Goal: Task Accomplishment & Management: Manage account settings

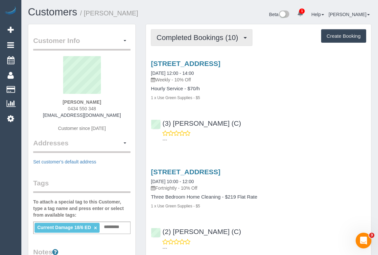
click at [196, 39] on span "Completed Bookings (10)" at bounding box center [198, 38] width 85 height 8
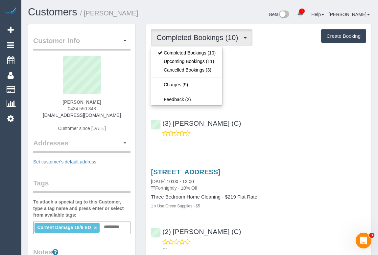
click at [287, 128] on div "(3) Pratham Bagga (C) ---" at bounding box center [258, 129] width 225 height 30
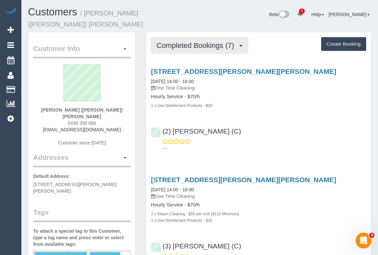
click at [187, 43] on button "Completed Bookings (7)" at bounding box center [199, 45] width 97 height 17
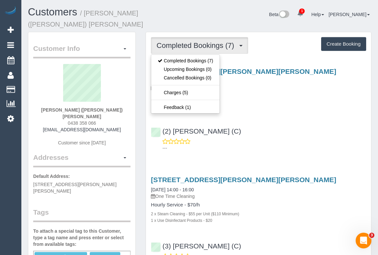
click at [301, 145] on p "---" at bounding box center [264, 148] width 204 height 7
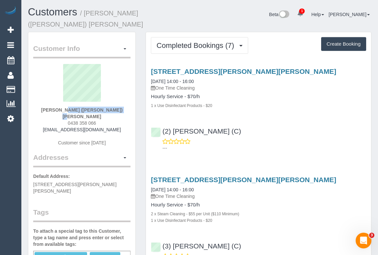
drag, startPoint x: 52, startPoint y: 101, endPoint x: 110, endPoint y: 104, distance: 58.9
click at [110, 104] on div "Rashelle (Shelley) Wade 0438 358 066 shwadey@outlook.com Customer since 2025" at bounding box center [81, 108] width 97 height 89
copy strong "Rashelle (Shelley) Wade"
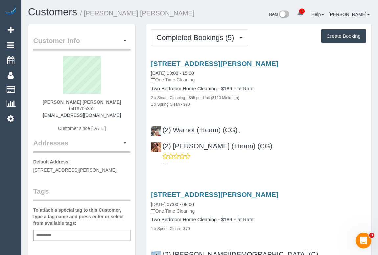
drag, startPoint x: 49, startPoint y: 102, endPoint x: 117, endPoint y: 102, distance: 68.0
click at [117, 102] on div "Natalie Garcia de Heer 0419705352 nataliegdh@gmail.com Customer since 2024" at bounding box center [81, 97] width 97 height 82
copy strong "Natalie Garcia de Heer"
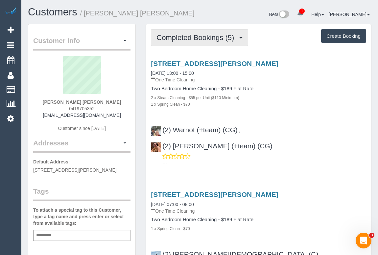
click at [217, 38] on span "Completed Bookings (5)" at bounding box center [196, 38] width 81 height 8
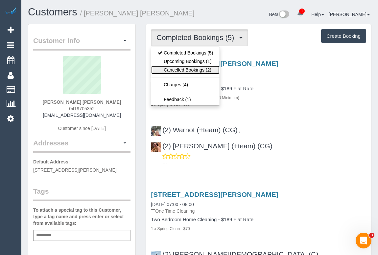
click at [182, 70] on link "Cancelled Bookings (2)" at bounding box center [185, 70] width 68 height 9
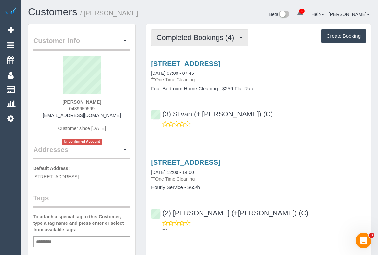
click at [184, 35] on span "Completed Bookings (4)" at bounding box center [196, 38] width 81 height 8
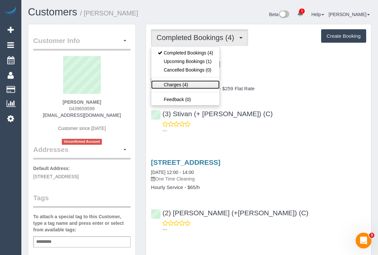
click at [171, 83] on link "Charges (4)" at bounding box center [185, 84] width 68 height 9
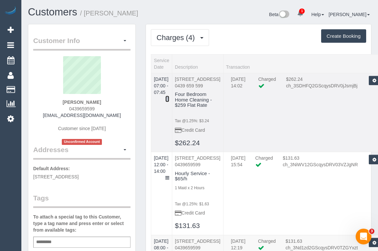
click at [169, 97] on icon at bounding box center [167, 99] width 4 height 5
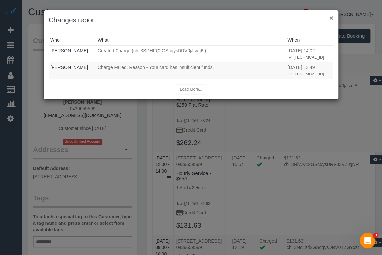
click at [333, 17] on button "×" at bounding box center [332, 17] width 4 height 7
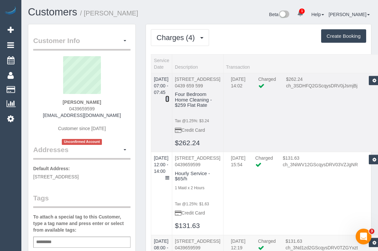
click at [169, 97] on icon at bounding box center [167, 99] width 4 height 5
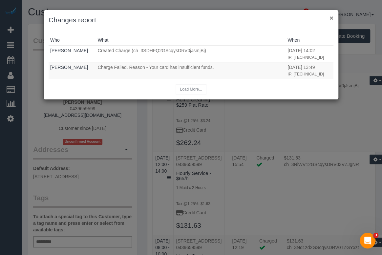
click at [332, 17] on button "×" at bounding box center [332, 17] width 4 height 7
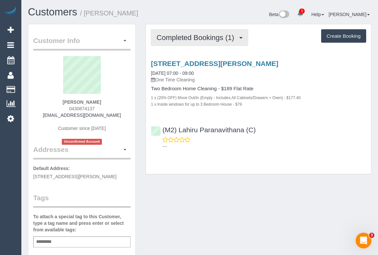
click at [190, 36] on span "Completed Bookings (1)" at bounding box center [196, 38] width 81 height 8
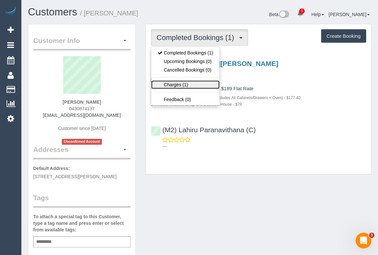
click at [177, 85] on link "Charges (1)" at bounding box center [185, 84] width 68 height 9
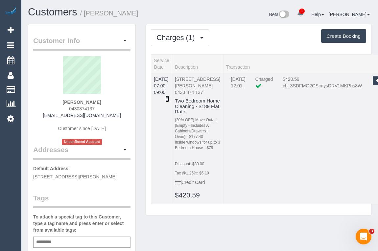
click at [169, 97] on icon at bounding box center [167, 99] width 4 height 5
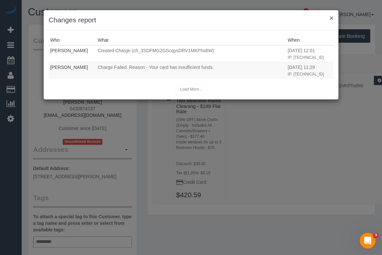
click at [330, 19] on button "×" at bounding box center [332, 17] width 4 height 7
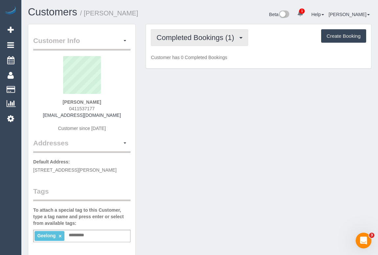
click at [211, 39] on span "Completed Bookings (1)" at bounding box center [196, 38] width 81 height 8
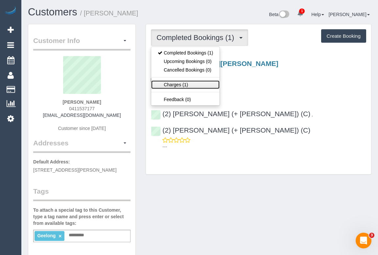
click at [175, 82] on link "Charges (1)" at bounding box center [185, 84] width 68 height 9
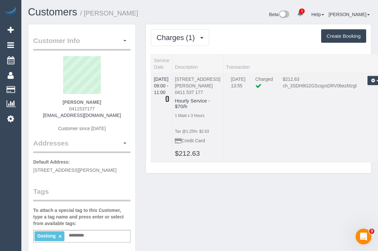
click at [169, 97] on icon at bounding box center [167, 99] width 4 height 5
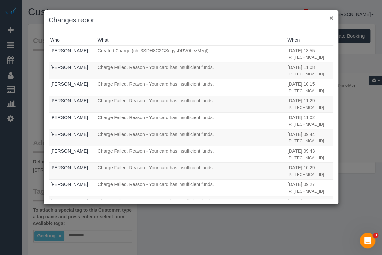
drag, startPoint x: 331, startPoint y: 16, endPoint x: 331, endPoint y: 31, distance: 14.8
click at [331, 16] on button "×" at bounding box center [332, 17] width 4 height 7
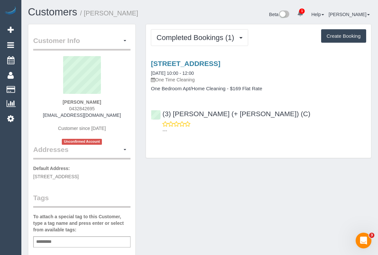
drag, startPoint x: 49, startPoint y: 114, endPoint x: 120, endPoint y: 116, distance: 71.6
click at [120, 116] on div "Charlie Huggart 0432842695 charlotte.rose.h92@gmail.com Customer since 2025 Unc…" at bounding box center [81, 100] width 97 height 89
copy link "charlotte.rose.h92@gmail.com"
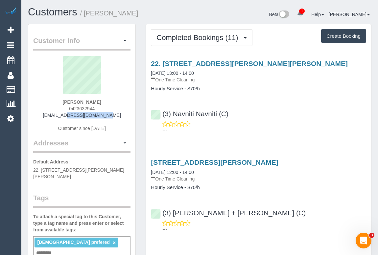
drag, startPoint x: 88, startPoint y: 115, endPoint x: 125, endPoint y: 116, distance: 36.8
click at [125, 116] on div "[PERSON_NAME] 0423632944 [EMAIL_ADDRESS][DOMAIN_NAME] Customer since [DATE]" at bounding box center [81, 97] width 97 height 82
copy link "kkezi@icloud.com"
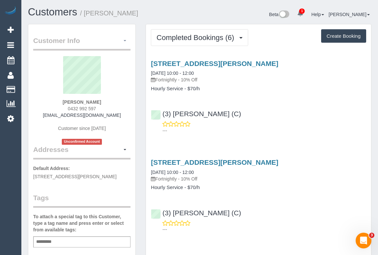
click at [126, 39] on button "button" at bounding box center [124, 41] width 11 height 10
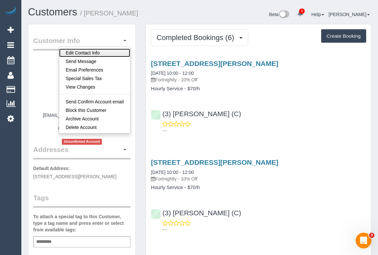
click at [85, 51] on link "Edit Contact Info" at bounding box center [94, 53] width 71 height 9
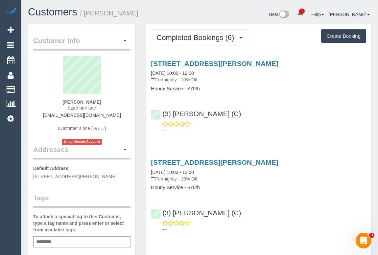
select select "VIC"
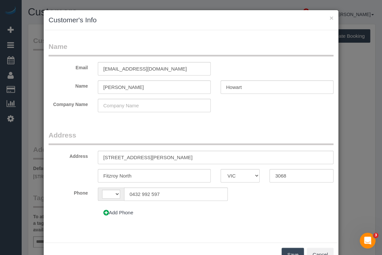
select select "string:AU"
click at [241, 86] on input "Howart" at bounding box center [277, 86] width 113 height 13
type input "Howard"
click at [137, 68] on input "kimberleyhowart25@gmail.com" at bounding box center [154, 68] width 113 height 13
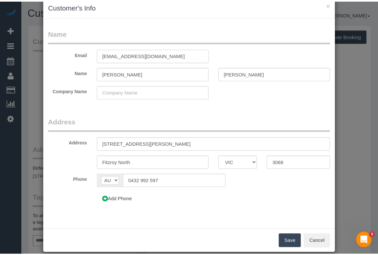
scroll to position [21, 0]
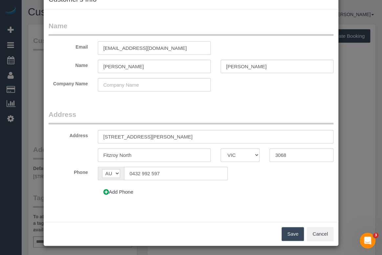
type input "kimberleyhoward25@gmail.com"
click at [287, 232] on button "Save" at bounding box center [293, 234] width 22 height 14
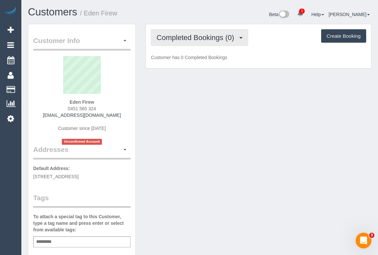
click at [194, 39] on span "Completed Bookings (0)" at bounding box center [196, 38] width 81 height 8
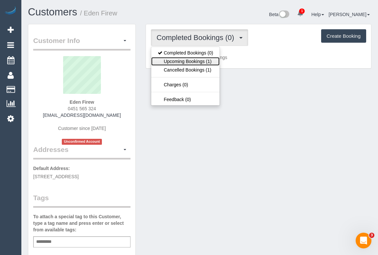
click at [186, 64] on link "Upcoming Bookings (1)" at bounding box center [185, 61] width 68 height 9
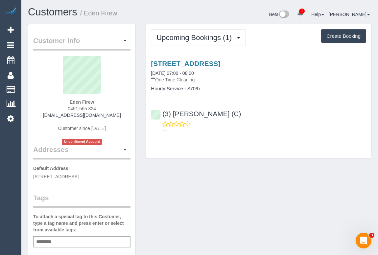
drag, startPoint x: 64, startPoint y: 107, endPoint x: 119, endPoint y: 107, distance: 54.9
click at [119, 107] on div "Eden Firew 0451 565 324 [EMAIL_ADDRESS][DOMAIN_NAME] Customer since [DATE] Unco…" at bounding box center [81, 100] width 97 height 89
copy span "0451 565 324"
click at [225, 186] on div "Customer Info Edit Contact Info Send Message Email Preferences Special Sales Ta…" at bounding box center [199, 250] width 353 height 453
click at [218, 64] on link "[STREET_ADDRESS]" at bounding box center [185, 64] width 69 height 8
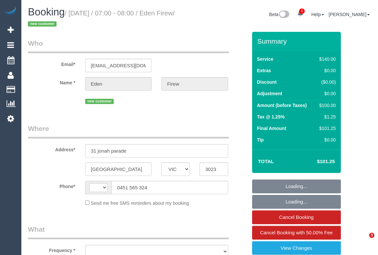
select select "VIC"
select select "string:stripe-pm_1SB2fH2GScqysDRV6yVXZcnq"
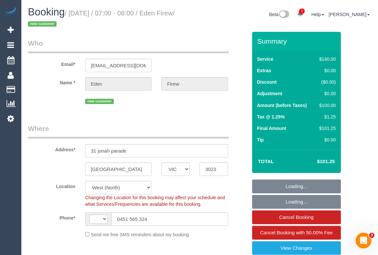
select select "string:AU"
select select "object:609"
select select "number:28"
select select "number:14"
select select "number:19"
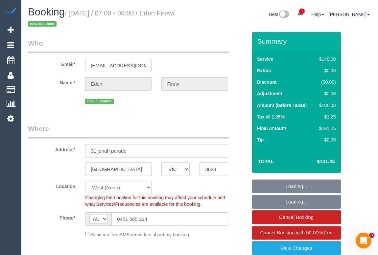
select select "number:25"
select select "number:35"
select select "number:26"
select select "object:1496"
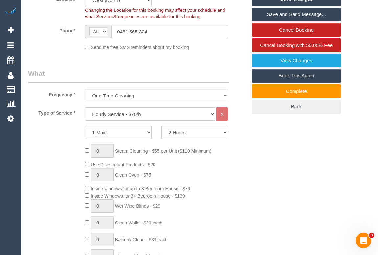
scroll to position [239, 0]
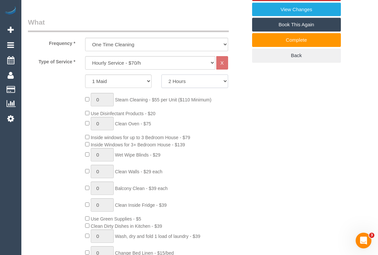
click at [222, 82] on select "2 Hours 2.5 Hours 3 Hours 3.5 Hours 4 Hours 4.5 Hours 5 Hours 5.5 Hours 6 Hours…" at bounding box center [194, 81] width 66 height 13
select select "180"
click at [161, 75] on select "2 Hours 2.5 Hours 3 Hours 3.5 Hours 4 Hours 4.5 Hours 5 Hours 5.5 Hours 6 Hours…" at bounding box center [194, 81] width 66 height 13
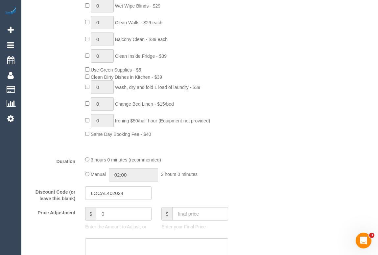
scroll to position [478, 0]
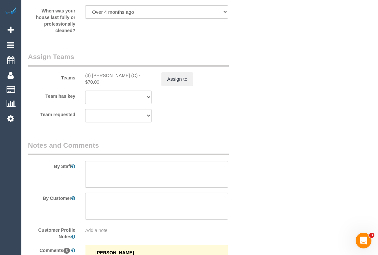
scroll to position [1045, 0]
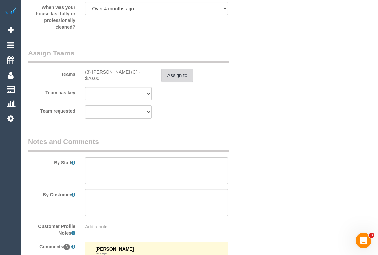
click at [169, 81] on button "Assign to" at bounding box center [177, 76] width 32 height 14
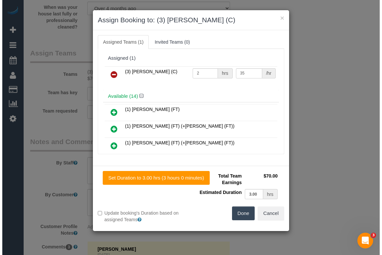
scroll to position [1038, 0]
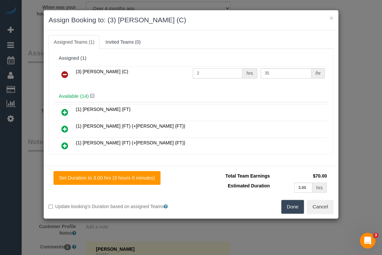
drag, startPoint x: 200, startPoint y: 73, endPoint x: 188, endPoint y: 72, distance: 12.9
click at [188, 72] on tr "(3) Jonathan Canchila (C) 2 hrs 35 /hr" at bounding box center [191, 74] width 271 height 17
type input "3"
click at [295, 205] on button "Done" at bounding box center [293, 207] width 23 height 14
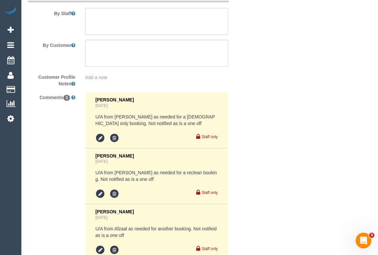
scroll to position [1278, 0]
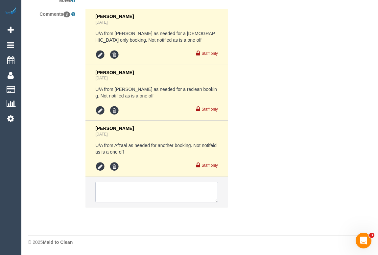
click at [131, 191] on textarea at bounding box center [156, 192] width 122 height 20
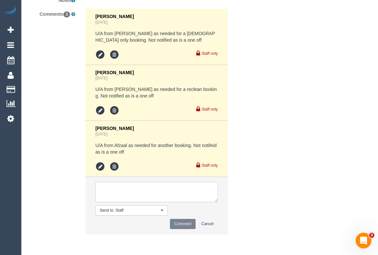
type textarea "c"
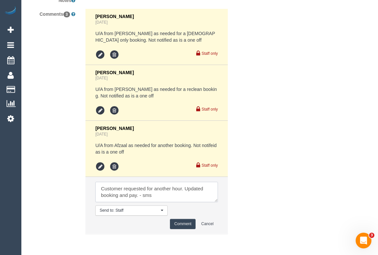
type textarea "Customer requested for another hour. Updated booking and pay. - sms"
click at [187, 224] on button "Comment" at bounding box center [183, 224] width 26 height 10
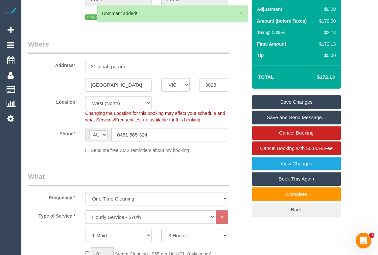
scroll to position [83, 0]
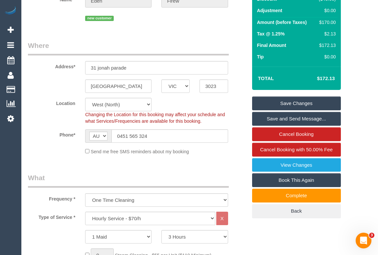
click at [299, 102] on link "Save Changes" at bounding box center [296, 104] width 89 height 14
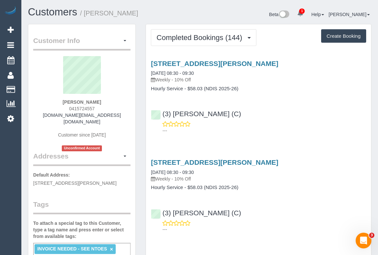
click at [287, 109] on div "(3) [PERSON_NAME] (C) ---" at bounding box center [258, 119] width 225 height 30
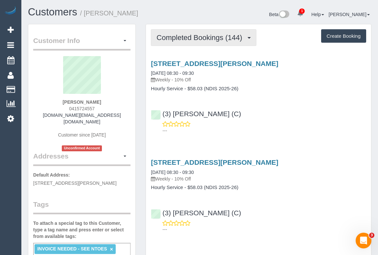
click at [192, 38] on span "Completed Bookings (144)" at bounding box center [200, 38] width 89 height 8
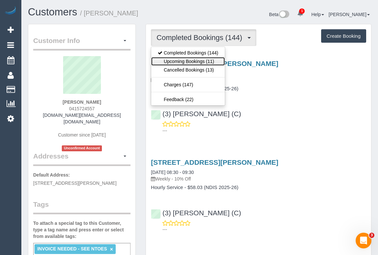
click at [180, 61] on link "Upcoming Bookings (11)" at bounding box center [188, 61] width 74 height 9
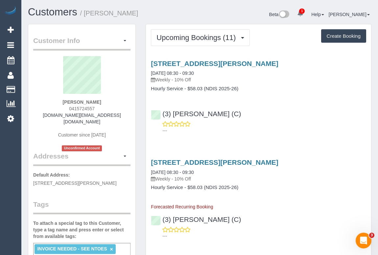
click at [305, 109] on div "(3) [PERSON_NAME] (C) ---" at bounding box center [258, 119] width 225 height 30
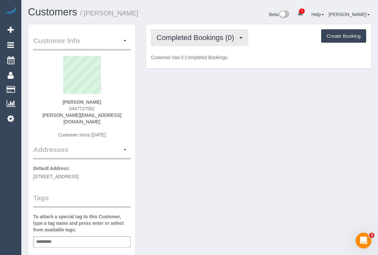
click at [196, 36] on span "Completed Bookings (0)" at bounding box center [196, 38] width 81 height 8
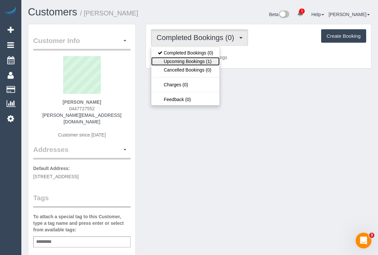
click at [193, 61] on link "Upcoming Bookings (1)" at bounding box center [185, 61] width 68 height 9
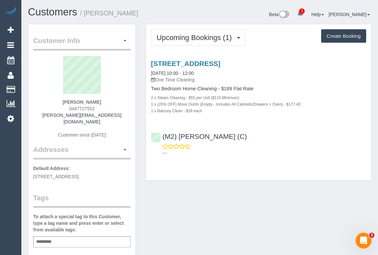
click at [323, 142] on div "(M2) Darshan Gevariya (C) ---" at bounding box center [258, 142] width 225 height 30
click at [294, 153] on p "---" at bounding box center [264, 153] width 204 height 7
click at [331, 208] on div "Customer Info Edit Contact Info Send Message Email Preferences Special Sales Ta…" at bounding box center [199, 247] width 353 height 447
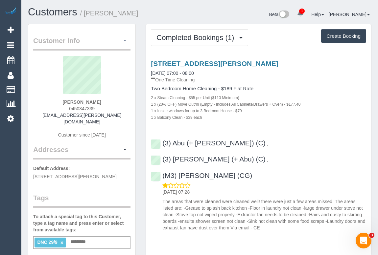
click at [125, 41] on span "button" at bounding box center [125, 40] width 3 height 1
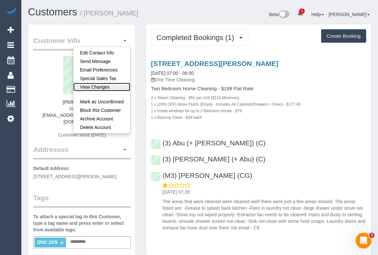
click at [101, 86] on link "View Changes" at bounding box center [101, 87] width 57 height 9
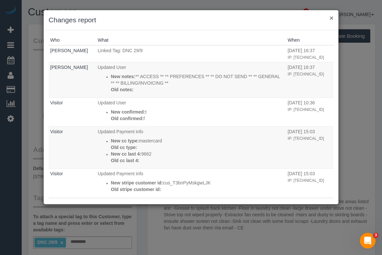
click at [331, 19] on button "×" at bounding box center [332, 17] width 4 height 7
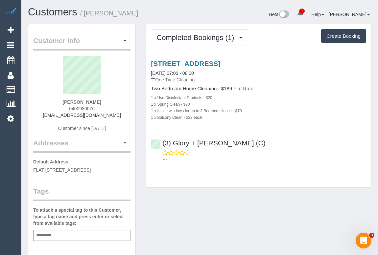
click at [198, 210] on div "Customer Info Edit Contact Info Send Message Email Preferences Special Sales Ta…" at bounding box center [199, 244] width 353 height 440
click at [180, 221] on div "Customer Info Edit Contact Info Send Message Email Preferences Special Sales Ta…" at bounding box center [199, 244] width 353 height 440
drag, startPoint x: 251, startPoint y: 225, endPoint x: 202, endPoint y: 240, distance: 50.5
click at [251, 225] on div "Customer Info Edit Contact Info Send Message Email Preferences Special Sales Ta…" at bounding box center [199, 244] width 353 height 440
click at [67, 108] on div "Tayla Vlaeminck 0400980076 taylavlaeminck7@gmail.com Customer since 2025" at bounding box center [81, 97] width 97 height 82
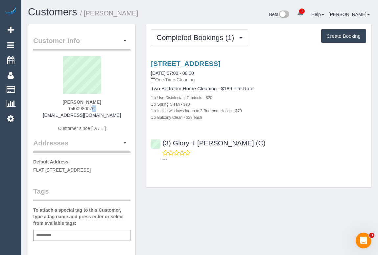
drag, startPoint x: 67, startPoint y: 108, endPoint x: 114, endPoint y: 107, distance: 47.0
click at [114, 107] on div "Tayla Vlaeminck 0400980076 taylavlaeminck7@gmail.com Customer since 2025" at bounding box center [81, 97] width 97 height 82
copy div "0400980076"
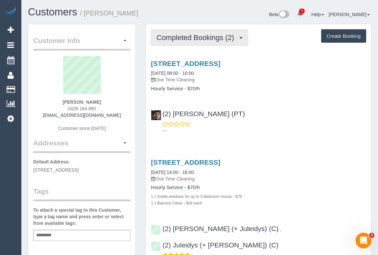
click at [198, 36] on span "Completed Bookings (2)" at bounding box center [196, 38] width 81 height 8
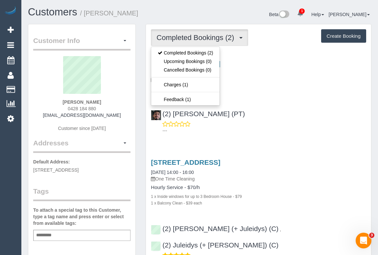
click at [300, 100] on div "[STREET_ADDRESS] [DATE] 08:00 - 10:00 One Time Cleaning Hourly Service - $70/h …" at bounding box center [258, 95] width 225 height 83
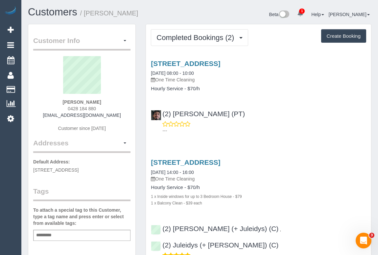
drag, startPoint x: 54, startPoint y: 115, endPoint x: 118, endPoint y: 115, distance: 64.1
click at [118, 115] on div "[PERSON_NAME] 0428 184 880 [EMAIL_ADDRESS][DOMAIN_NAME] Customer since [DATE]" at bounding box center [81, 97] width 97 height 82
copy link "[EMAIL_ADDRESS][DOMAIN_NAME]"
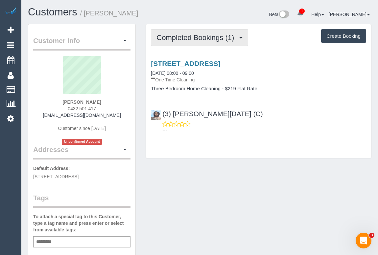
click at [187, 37] on span "Completed Bookings (1)" at bounding box center [196, 38] width 81 height 8
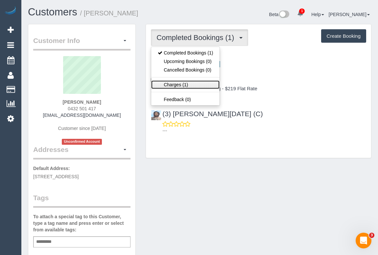
click at [176, 84] on link "Charges (1)" at bounding box center [185, 84] width 68 height 9
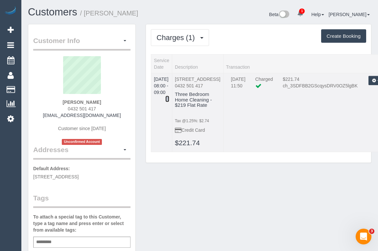
click at [169, 97] on icon at bounding box center [167, 99] width 4 height 5
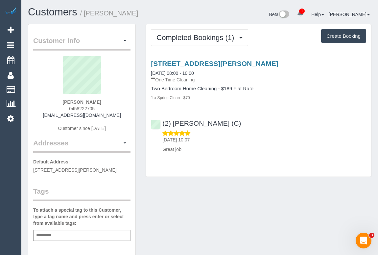
drag, startPoint x: 50, startPoint y: 115, endPoint x: 123, endPoint y: 118, distance: 73.0
click at [123, 118] on div "Stefan Cvetkovic 0458222705 stefcvetkov@gmail.com Customer since 2025" at bounding box center [81, 97] width 97 height 82
copy link "stefcvetkov@gmail.com"
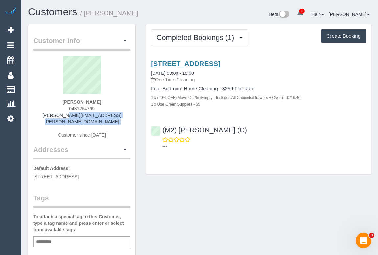
drag, startPoint x: 46, startPoint y: 117, endPoint x: 115, endPoint y: 119, distance: 68.4
click at [115, 119] on div "Justin Watts 0431254769 justin.g.watts@gmail.com Customer since 2025" at bounding box center [81, 100] width 97 height 89
copy div "justin.g.watts@gmail.com"
drag, startPoint x: 85, startPoint y: 107, endPoint x: 118, endPoint y: 107, distance: 33.2
click at [118, 107] on div "Justin Watts 0431254769 justin.g.watts@gmail.com Customer since 2025" at bounding box center [81, 100] width 97 height 89
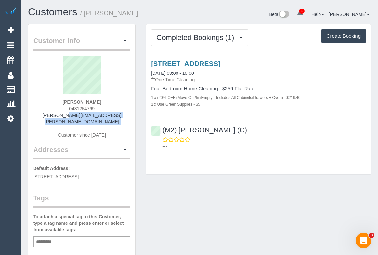
copy span "0431254769"
click at [64, 106] on div "Justin Watts 0431254769 justin.g.watts@gmail.com Customer since 2025" at bounding box center [81, 100] width 97 height 89
drag, startPoint x: 66, startPoint y: 108, endPoint x: 97, endPoint y: 108, distance: 31.5
click at [97, 108] on div "Justin Watts 0431254769 justin.g.watts@gmail.com Customer since 2025" at bounding box center [81, 100] width 97 height 89
copy span "0431254769"
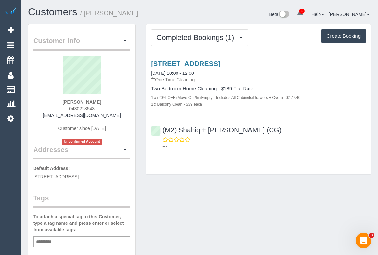
click at [240, 187] on div "Customer Info Edit Contact Info Send Message Email Preferences Special Sales Ta…" at bounding box center [199, 247] width 353 height 447
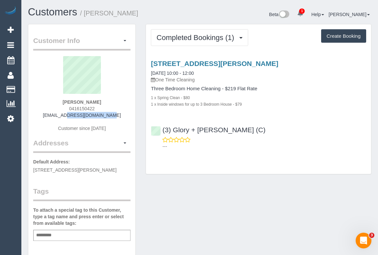
drag, startPoint x: 80, startPoint y: 116, endPoint x: 127, endPoint y: 117, distance: 47.0
click at [127, 117] on div "Cam Smith 0416150422 cam@camsmith.name Customer since 2025" at bounding box center [81, 97] width 97 height 82
copy link "cam@camsmith.name"
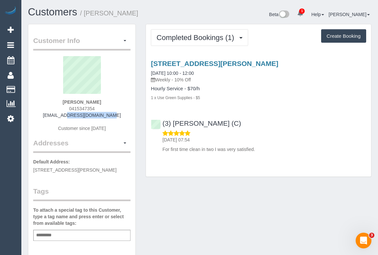
drag, startPoint x: 59, startPoint y: 115, endPoint x: 122, endPoint y: 116, distance: 62.4
click at [122, 116] on div "[PERSON_NAME] 0415347354 [EMAIL_ADDRESS][DOMAIN_NAME] Customer since [DATE]" at bounding box center [81, 97] width 97 height 82
copy link "[EMAIL_ADDRESS][DOMAIN_NAME]"
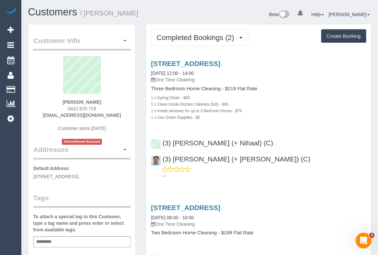
drag, startPoint x: 43, startPoint y: 116, endPoint x: 122, endPoint y: 116, distance: 79.2
click at [122, 116] on div "[PERSON_NAME] 0412 670 719 [EMAIL_ADDRESS][DOMAIN_NAME] Customer since [DATE] U…" at bounding box center [81, 100] width 97 height 89
copy link "[EMAIL_ADDRESS][DOMAIN_NAME]"
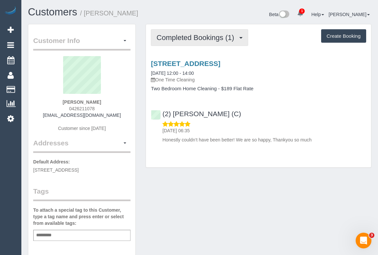
click at [175, 37] on span "Completed Bookings (1)" at bounding box center [196, 38] width 81 height 8
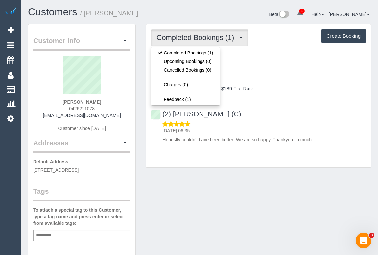
click at [288, 112] on div "(2) [PERSON_NAME] (C) [DATE] 06:35 Honestly couldn’t have been better! We are s…" at bounding box center [258, 123] width 225 height 39
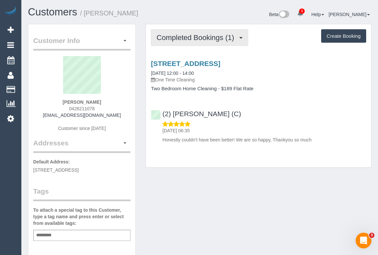
click at [187, 42] on button "Completed Bookings (1)" at bounding box center [199, 37] width 97 height 17
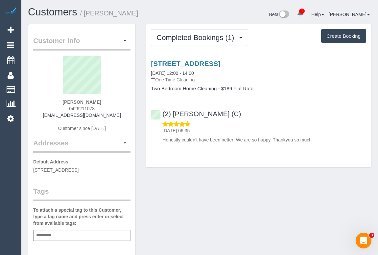
drag, startPoint x: 48, startPoint y: 115, endPoint x: 122, endPoint y: 115, distance: 73.9
click at [122, 115] on div "[PERSON_NAME] 0426211078 [EMAIL_ADDRESS][DOMAIN_NAME] Customer since [DATE]" at bounding box center [81, 97] width 97 height 82
copy link "[EMAIL_ADDRESS][DOMAIN_NAME]"
